Goal: Task Accomplishment & Management: Use online tool/utility

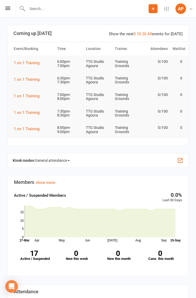
click at [9, 1] on div "Prospect Member Non-attending contact Class / event Appointment Task Membership…" at bounding box center [98, 8] width 196 height 17
click at [10, 7] on icon at bounding box center [7, 8] width 5 height 3
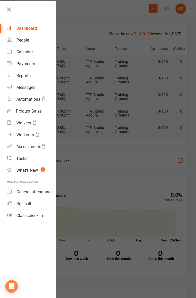
click at [30, 214] on div "Class check-in" at bounding box center [29, 215] width 27 height 5
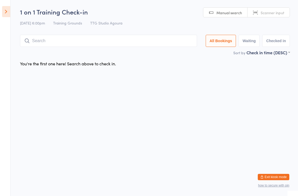
click at [6, 12] on icon at bounding box center [6, 11] width 8 height 11
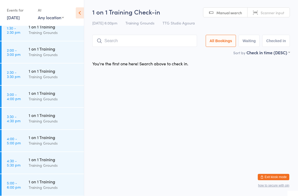
scroll to position [427, 0]
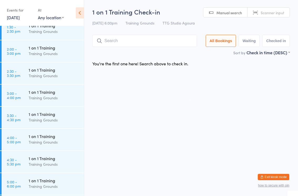
click at [47, 164] on div "Training Grounds" at bounding box center [54, 164] width 51 height 6
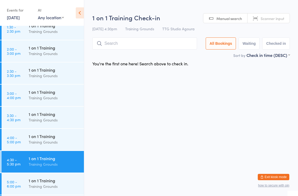
click at [139, 47] on input "search" at bounding box center [144, 43] width 105 height 12
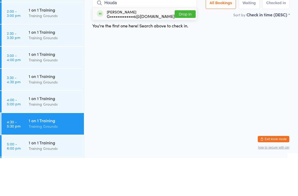
type input "Houda"
click at [185, 48] on button "Drop in" at bounding box center [184, 52] width 21 height 8
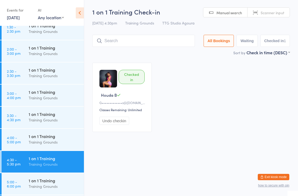
click at [273, 11] on span "Scanner input" at bounding box center [272, 12] width 24 height 5
click at [229, 13] on span "Manual search" at bounding box center [228, 12] width 25 height 5
